Goal: Task Accomplishment & Management: Manage account settings

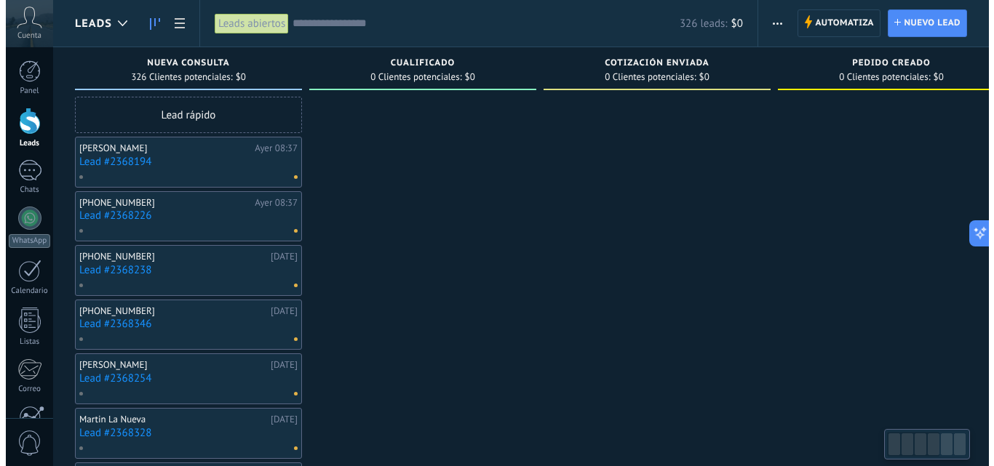
scroll to position [0, 1]
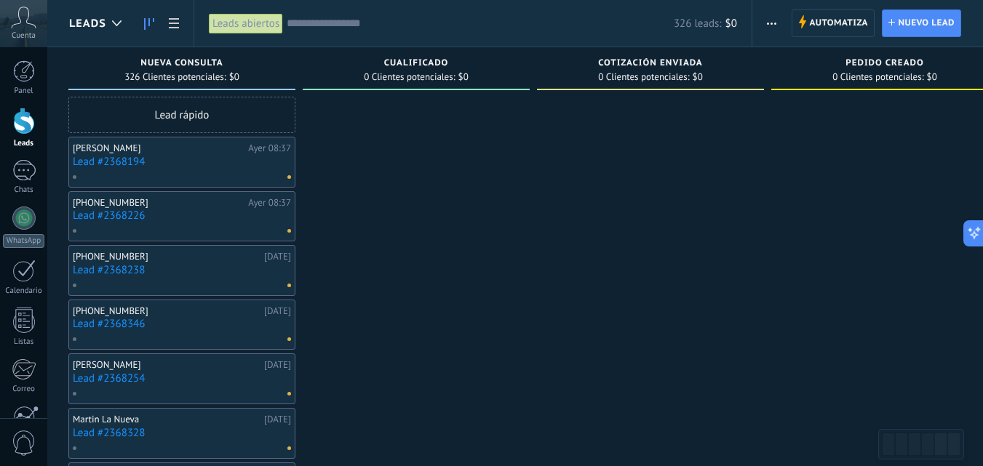
click at [181, 171] on div at bounding box center [178, 176] width 213 height 13
click at [184, 164] on link "Lead #2368194" at bounding box center [182, 162] width 218 height 12
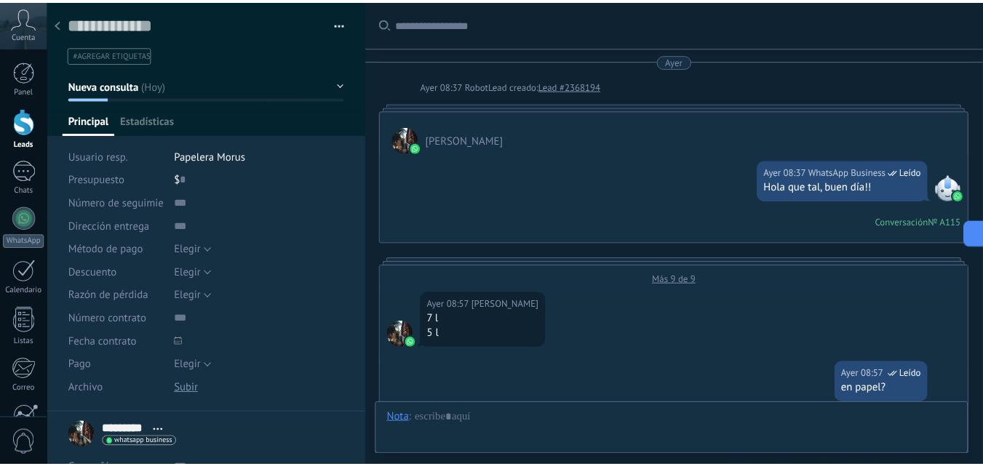
scroll to position [803, 0]
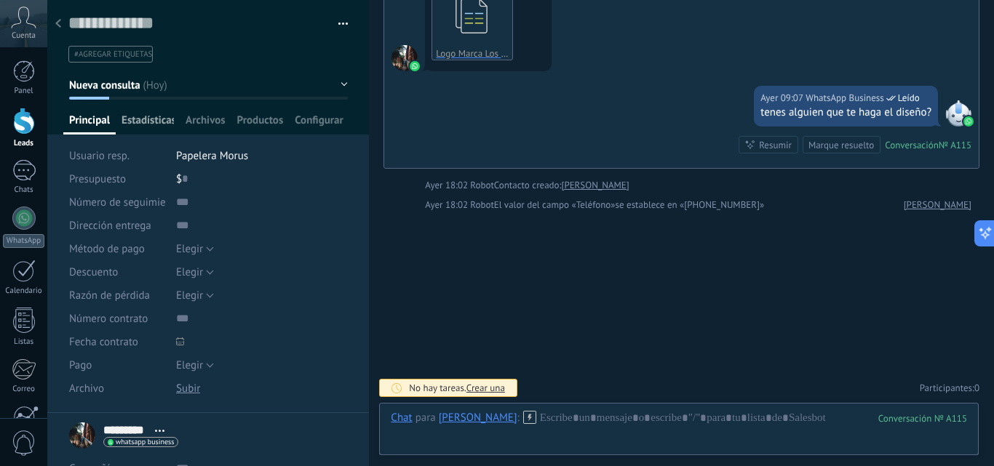
click at [156, 127] on span "Estadísticas" at bounding box center [148, 124] width 52 height 21
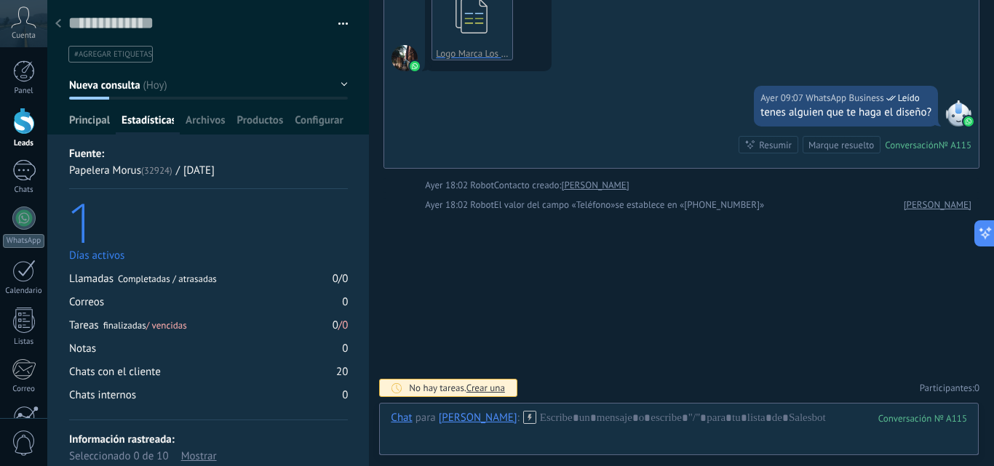
click at [98, 122] on span "Principal" at bounding box center [89, 124] width 41 height 21
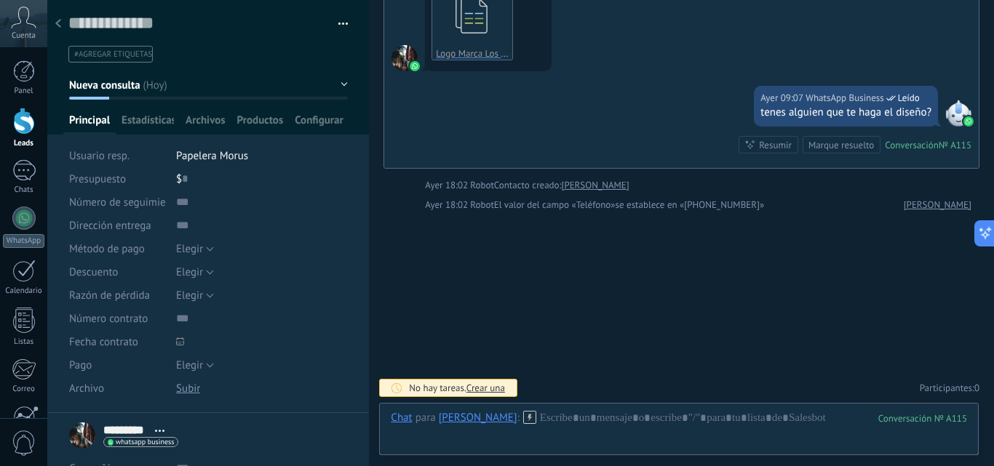
click at [60, 21] on use at bounding box center [58, 23] width 6 height 9
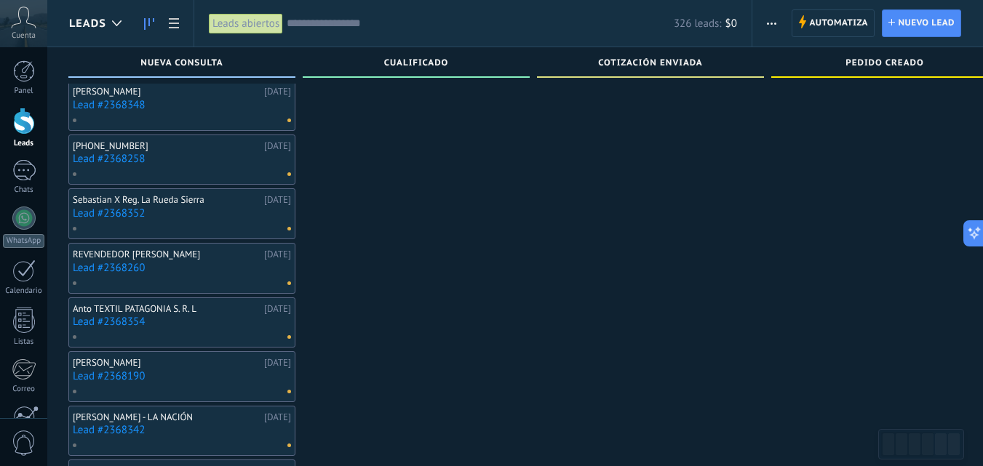
scroll to position [582, 0]
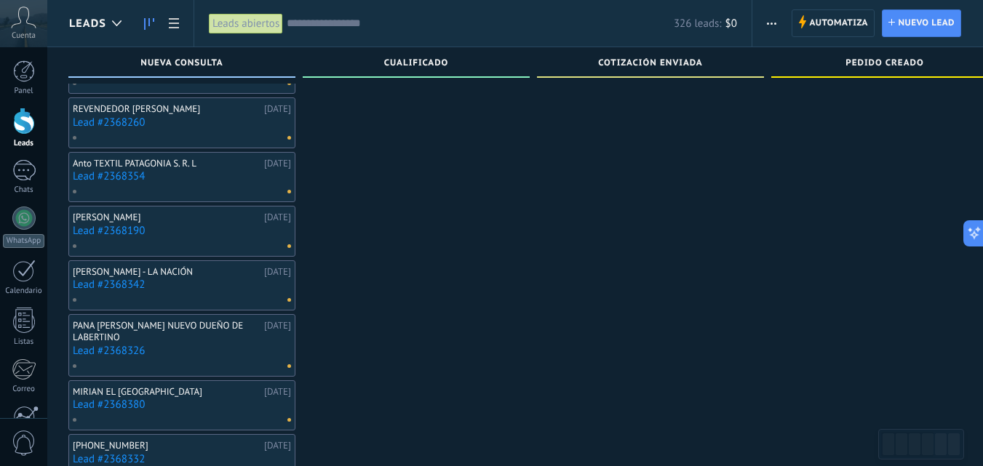
click at [210, 239] on div at bounding box center [178, 245] width 213 height 13
click at [101, 219] on div "[PERSON_NAME]" at bounding box center [167, 218] width 188 height 12
